Goal: Information Seeking & Learning: Find specific fact

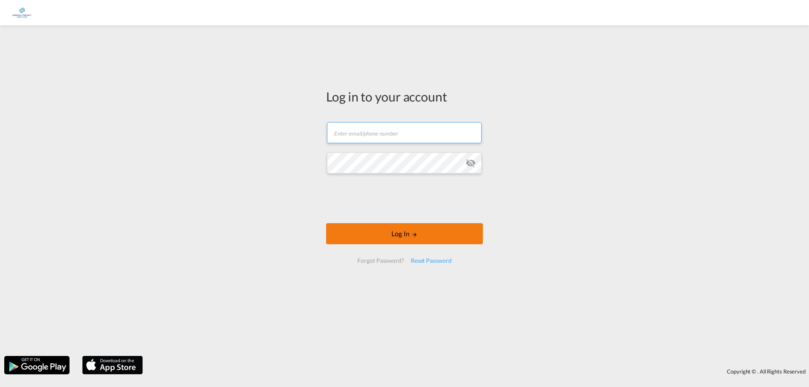
type input "Anneloes.offerman@embassyfreight.nl"
click at [402, 233] on button "Log In" at bounding box center [404, 233] width 157 height 21
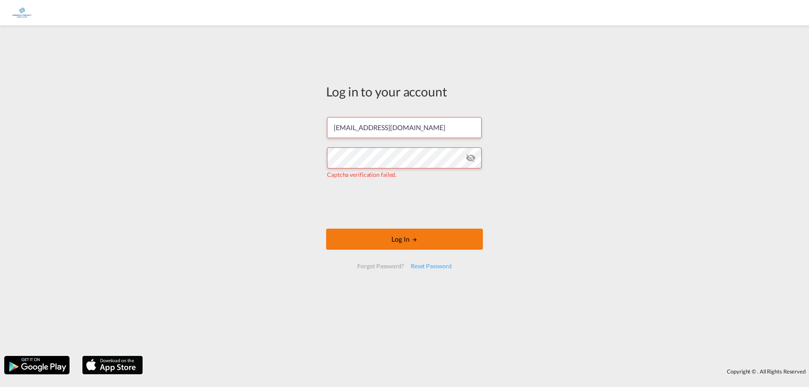
click at [399, 243] on button "Log In" at bounding box center [404, 239] width 157 height 21
